Goal: Task Accomplishment & Management: Use online tool/utility

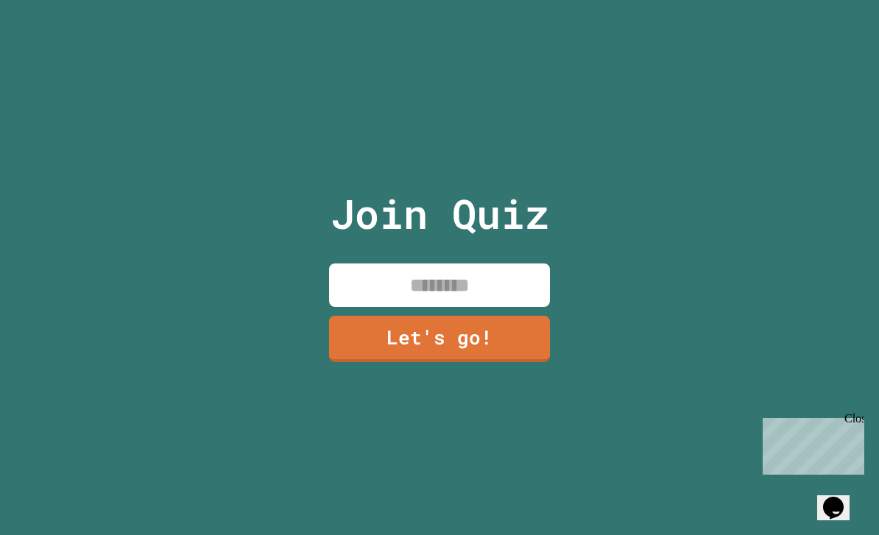
click at [501, 306] on input at bounding box center [439, 284] width 221 height 43
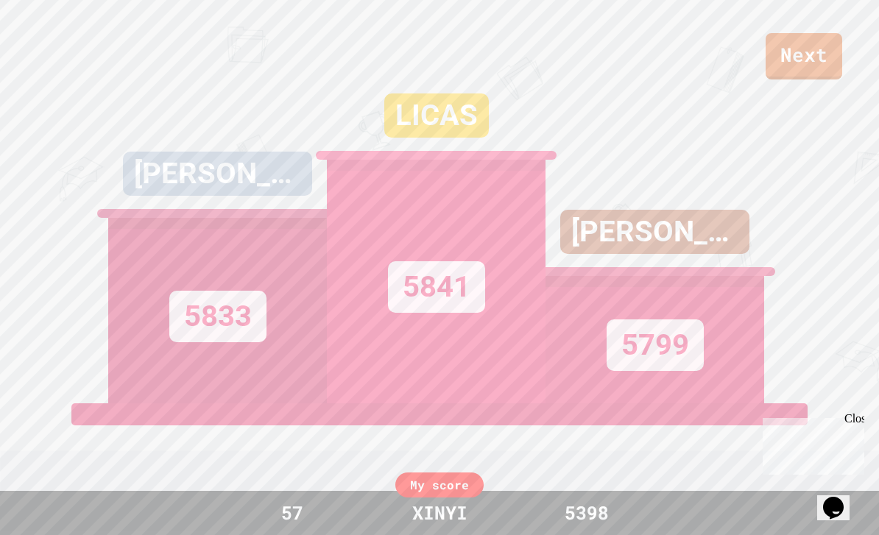
click at [743, 276] on div "[PERSON_NAME]" at bounding box center [654, 243] width 219 height 66
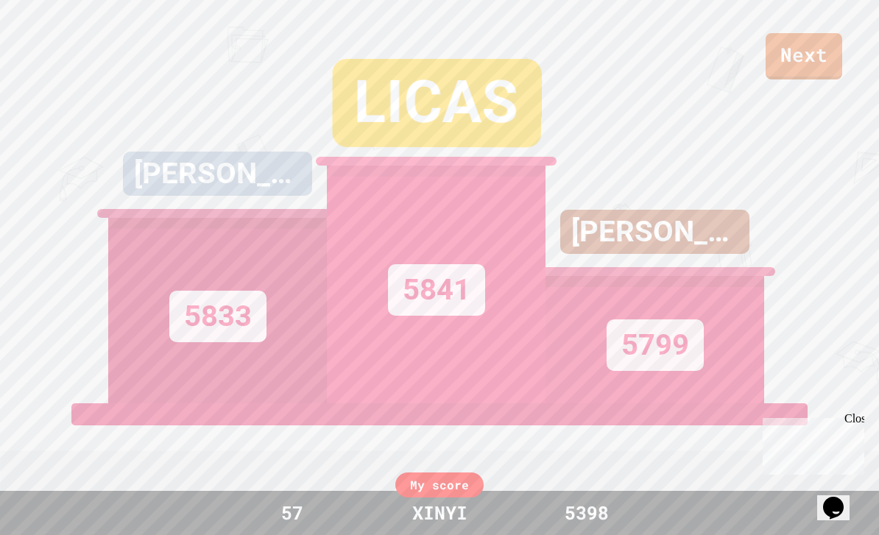
click at [807, 63] on link "Next" at bounding box center [803, 56] width 77 height 46
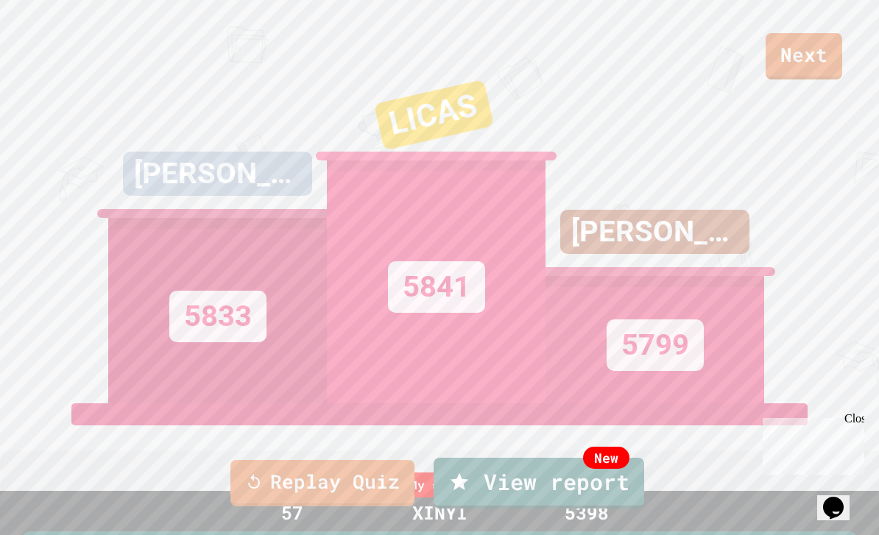
click at [322, 484] on link "Replay Quiz" at bounding box center [322, 483] width 184 height 46
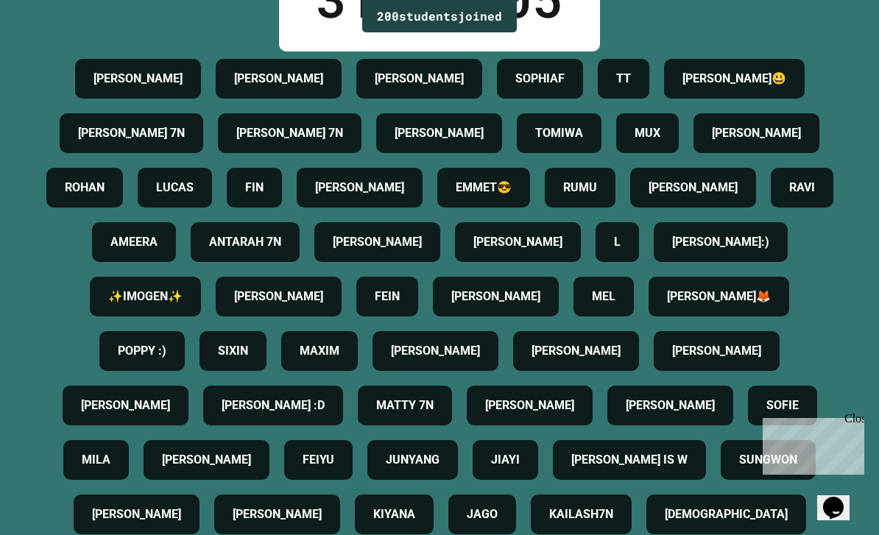
scroll to position [113, 0]
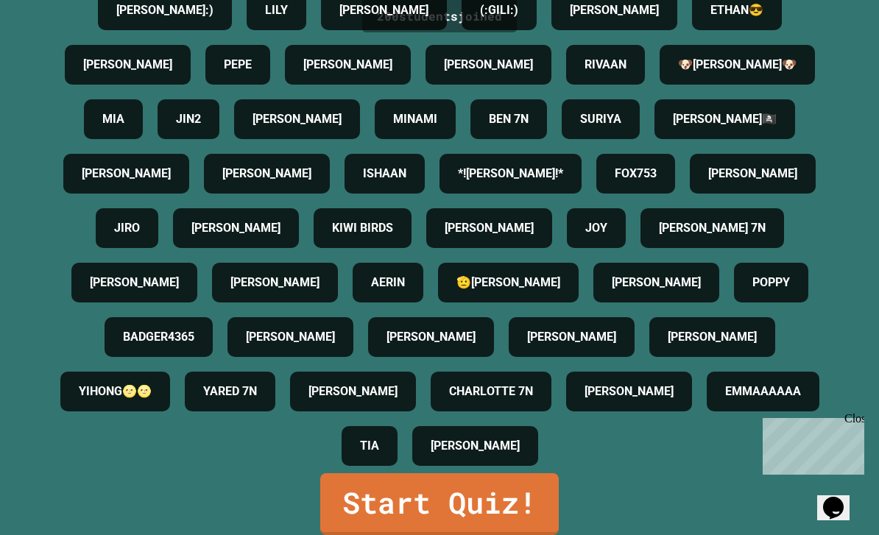
click at [556, 527] on link "Start Quiz!" at bounding box center [439, 504] width 238 height 62
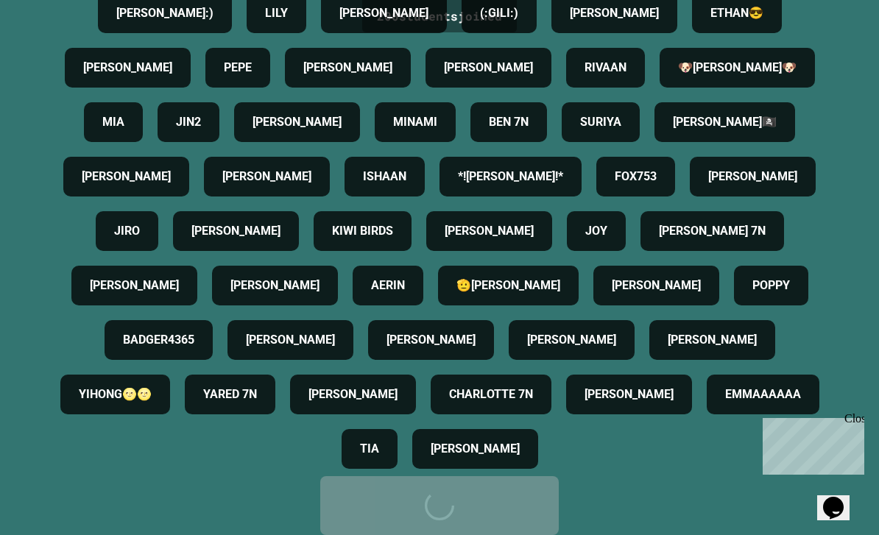
scroll to position [0, 0]
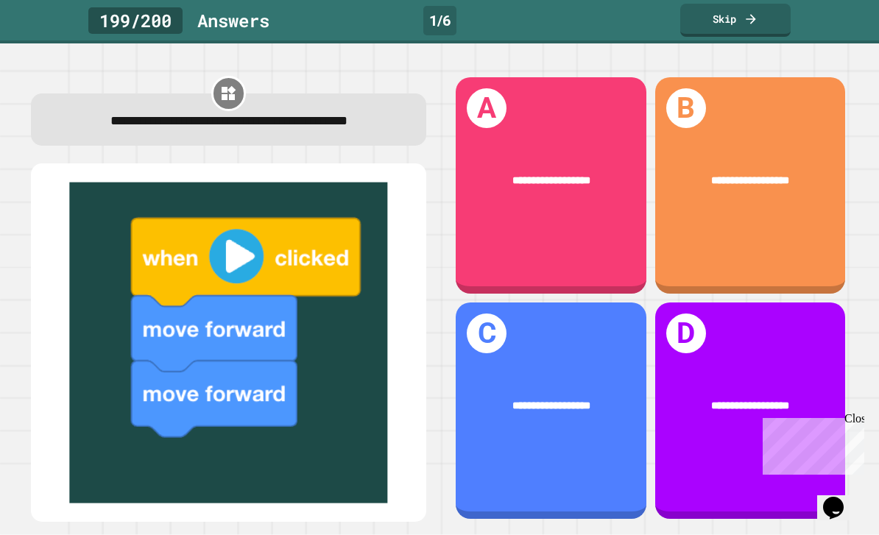
click at [588, 272] on div "**********" at bounding box center [551, 185] width 191 height 216
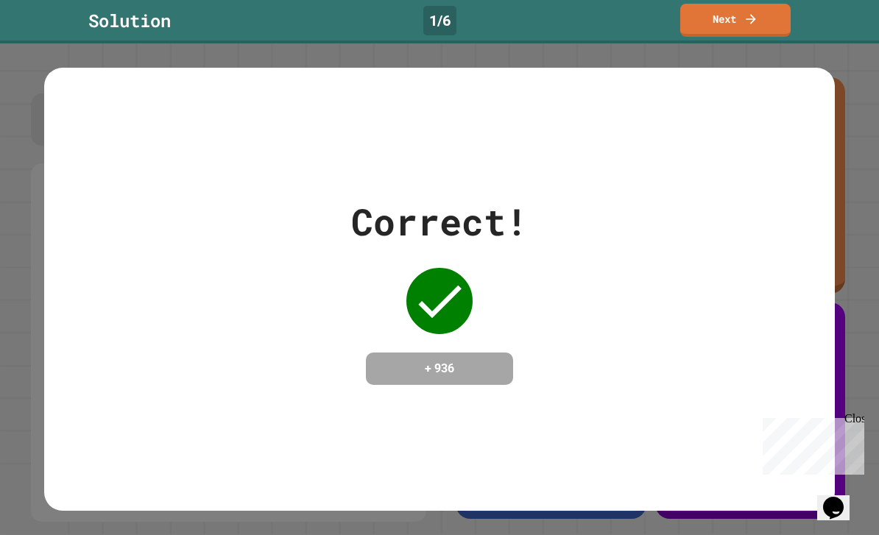
click at [757, 15] on icon at bounding box center [750, 19] width 15 height 15
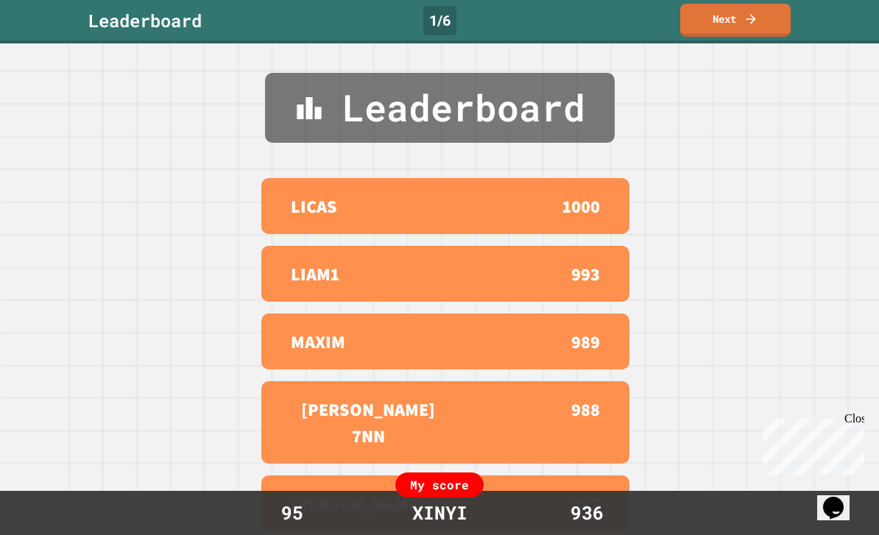
click at [752, 27] on link "Next" at bounding box center [735, 20] width 110 height 33
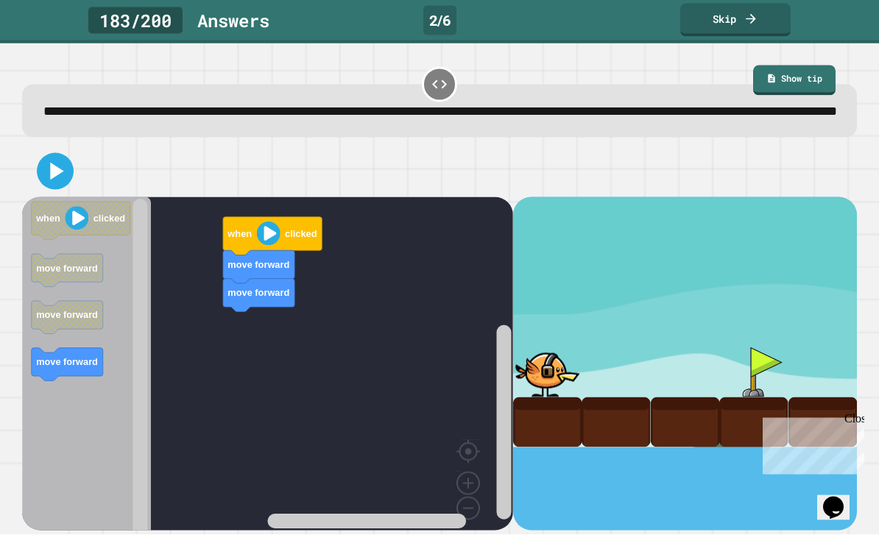
scroll to position [48, 0]
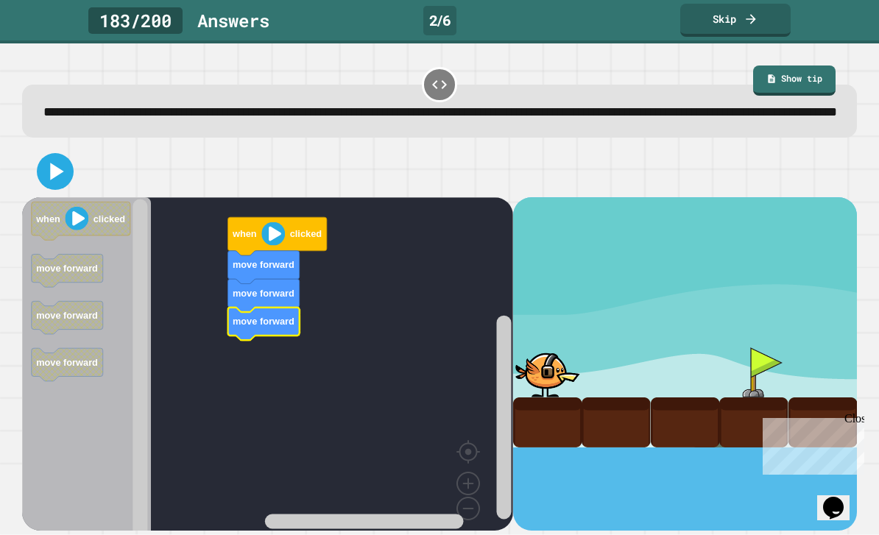
click at [57, 157] on icon at bounding box center [54, 171] width 29 height 29
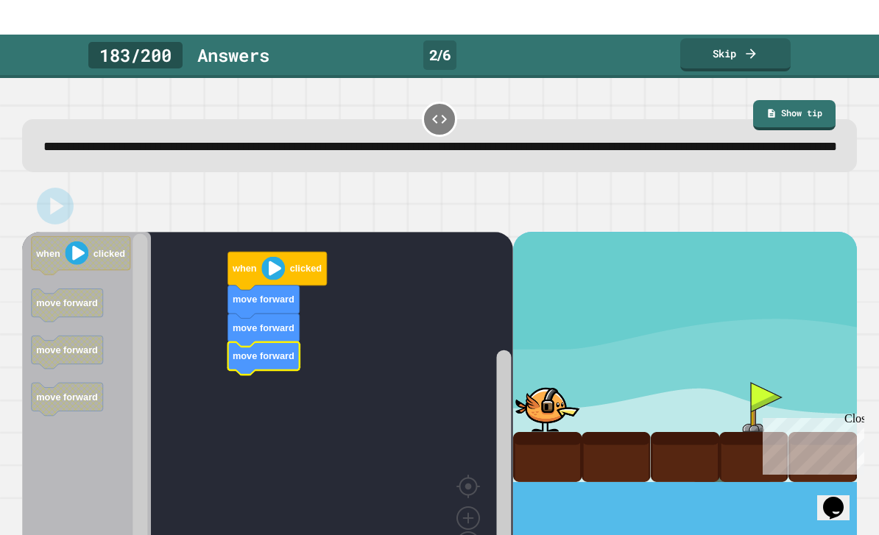
click at [258, 351] on text "move forward" at bounding box center [264, 356] width 62 height 11
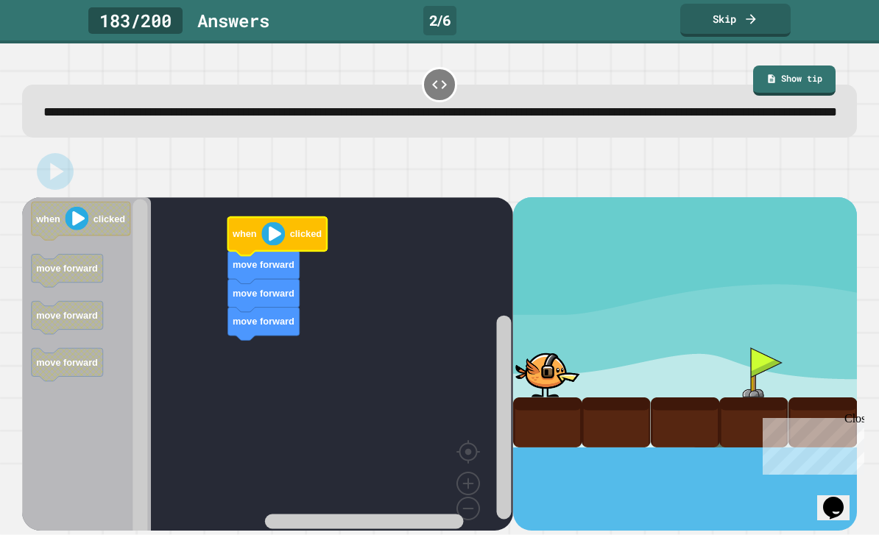
click at [275, 222] on image "Blockly Workspace" at bounding box center [273, 234] width 24 height 24
click at [280, 222] on image "Blockly Workspace" at bounding box center [273, 234] width 24 height 24
click at [73, 207] on image "Blockly Workspace" at bounding box center [77, 219] width 24 height 24
click at [208, 385] on rect "Blockly Workspace" at bounding box center [267, 375] width 491 height 356
click at [230, 422] on rect "Blockly Workspace" at bounding box center [267, 375] width 491 height 356
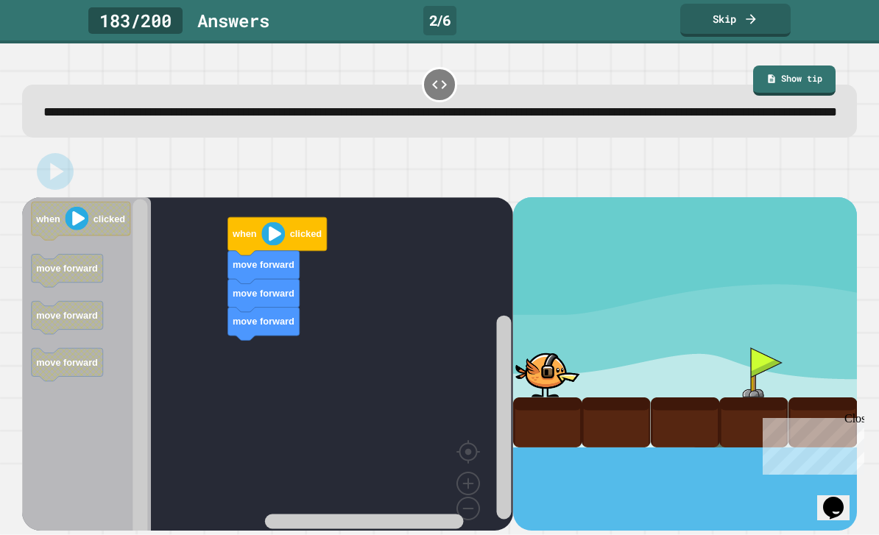
click at [237, 419] on rect "Blockly Workspace" at bounding box center [267, 375] width 491 height 356
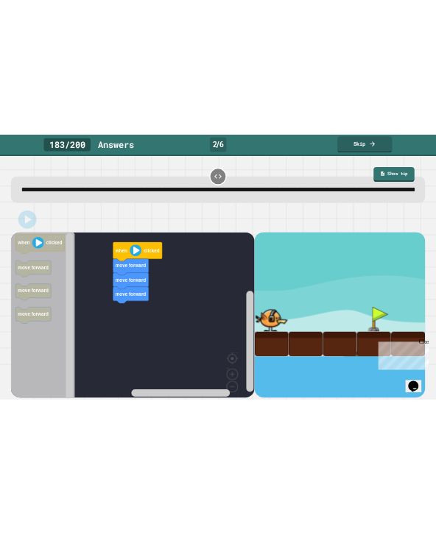
scroll to position [0, 0]
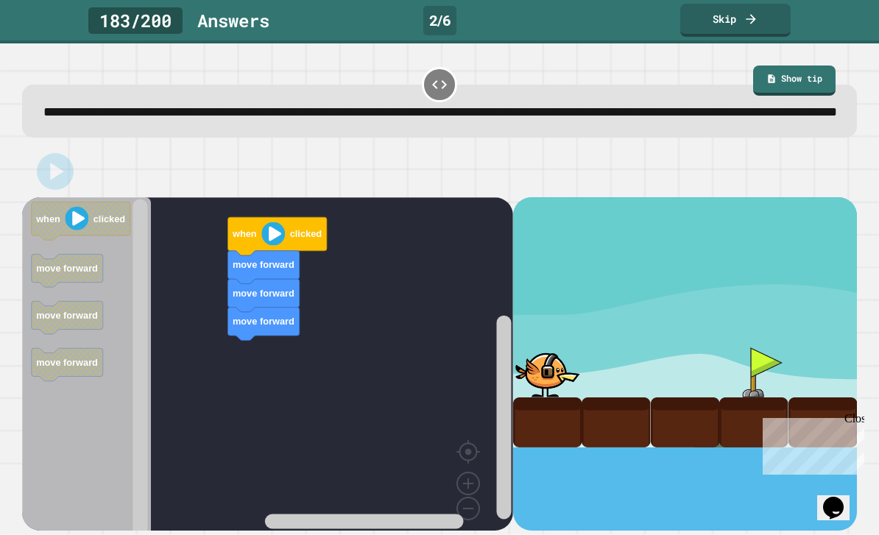
click at [439, 90] on icon at bounding box center [440, 85] width 18 height 18
click at [453, 96] on div "**********" at bounding box center [439, 111] width 835 height 52
click at [743, 20] on link "Skip" at bounding box center [735, 20] width 110 height 33
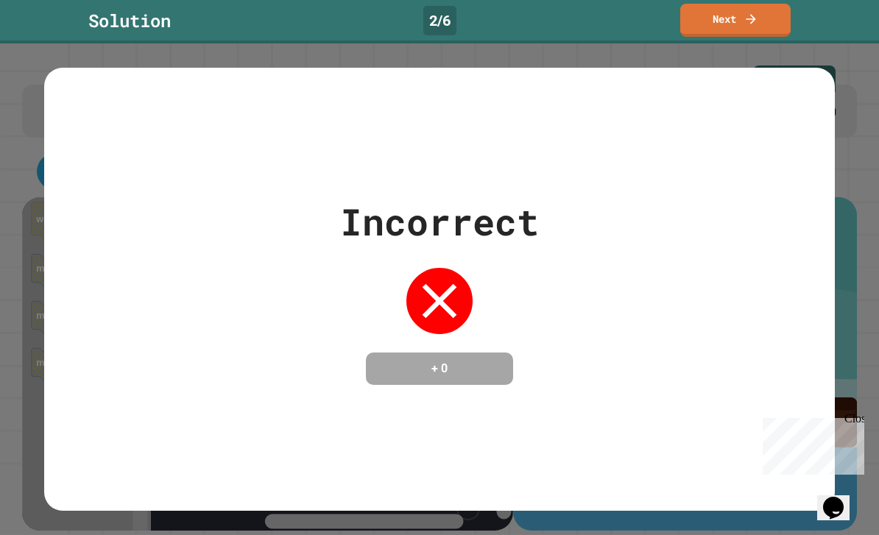
click at [751, 35] on link "Next" at bounding box center [735, 20] width 110 height 33
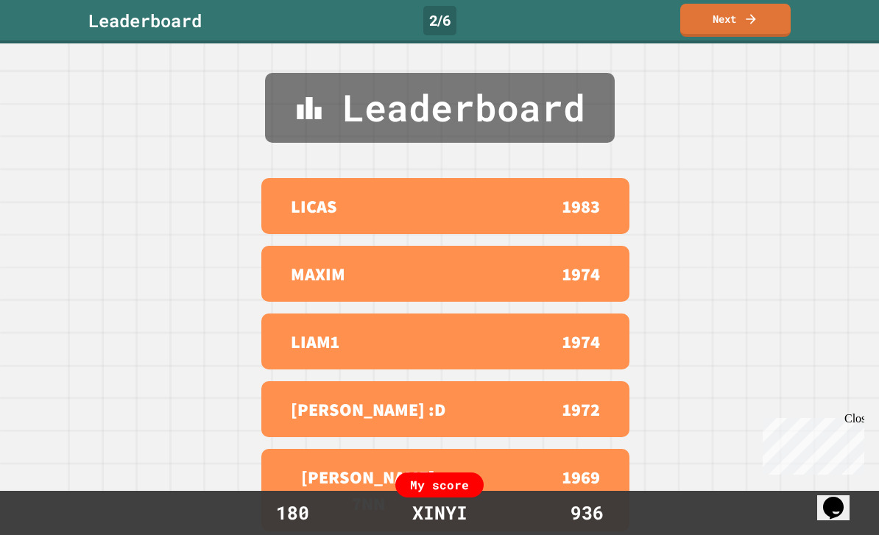
click at [765, 35] on link "Next" at bounding box center [735, 20] width 110 height 33
